Goal: Navigation & Orientation: Find specific page/section

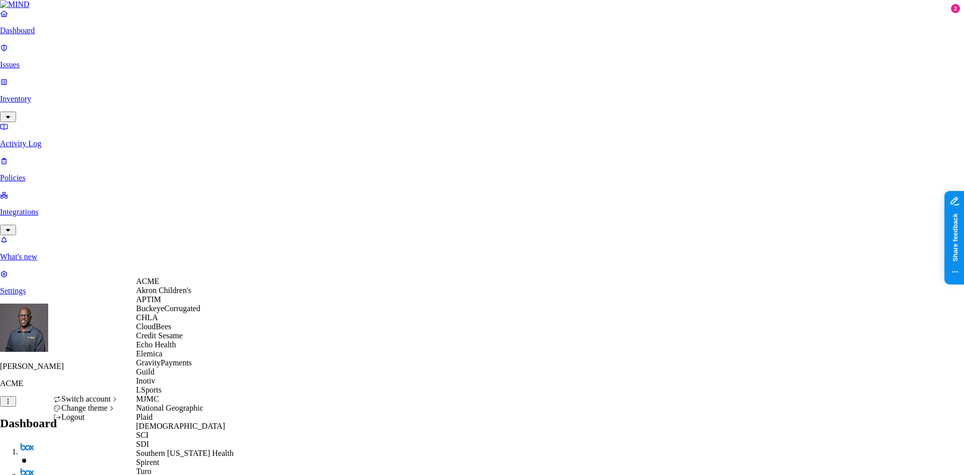
scroll to position [151, 0]
click at [152, 394] on span "MJMC" at bounding box center [147, 398] width 23 height 9
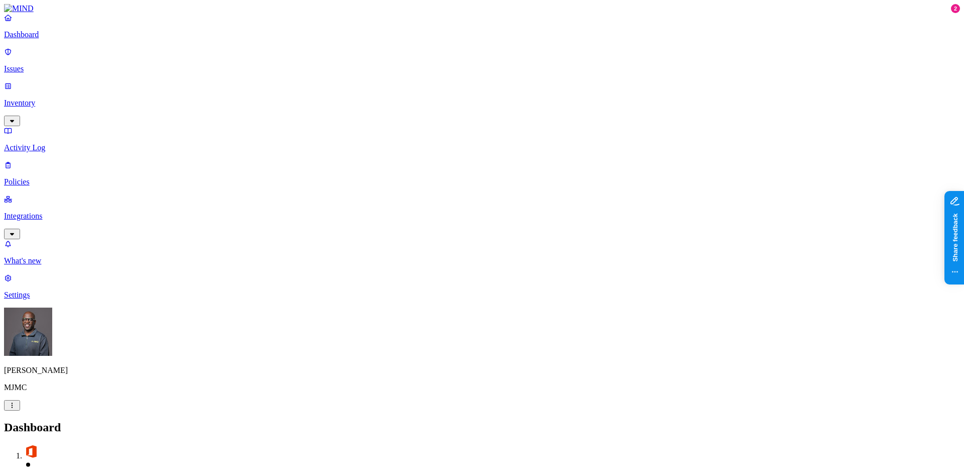
click at [66, 211] on p "Integrations" at bounding box center [482, 215] width 956 height 9
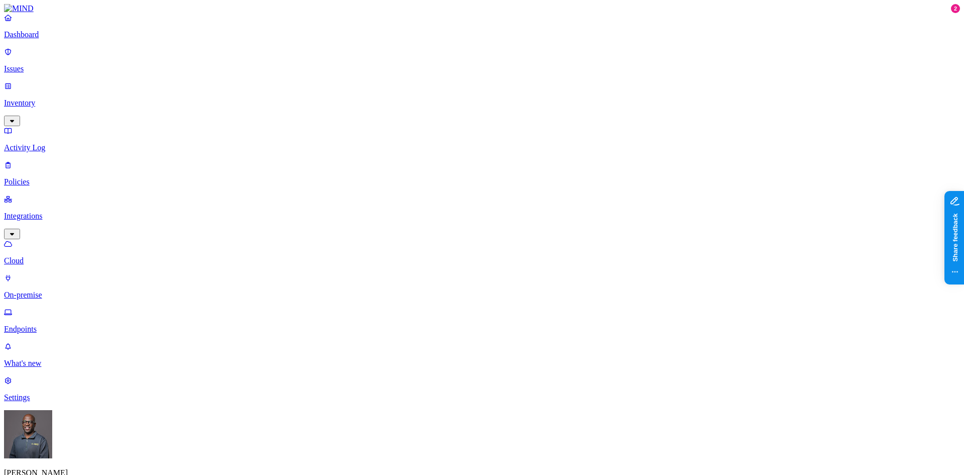
click at [59, 290] on p "On-premise" at bounding box center [482, 294] width 956 height 9
click at [55, 256] on p "Cloud" at bounding box center [482, 260] width 956 height 9
click at [57, 290] on p "On-premise" at bounding box center [482, 294] width 956 height 9
click at [59, 324] on p "Endpoints" at bounding box center [482, 328] width 956 height 9
click at [54, 290] on p "On-premise" at bounding box center [482, 294] width 956 height 9
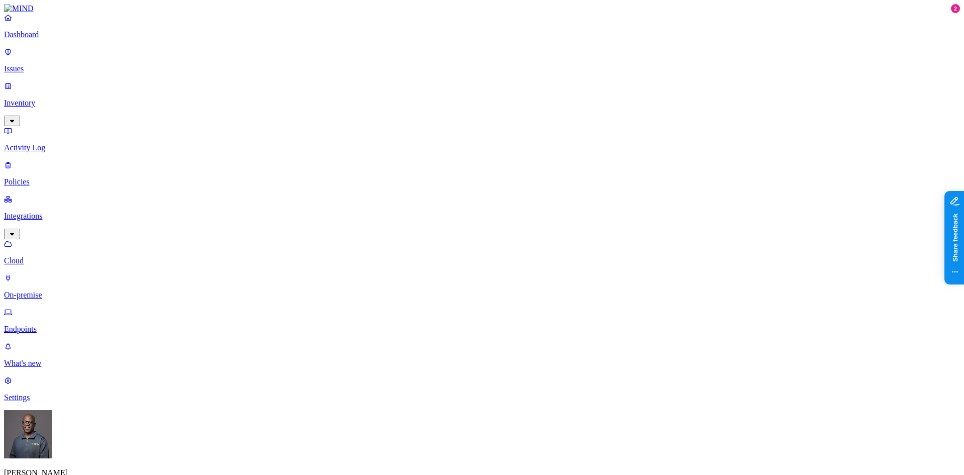
click at [37, 39] on link "Dashboard" at bounding box center [482, 26] width 956 height 26
